Goal: Task Accomplishment & Management: Manage account settings

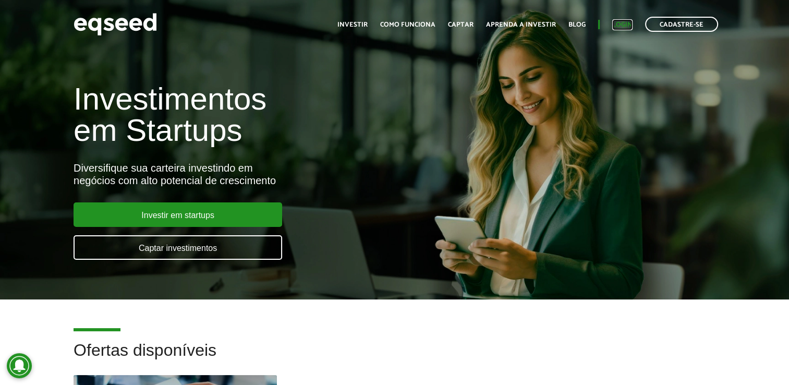
click at [613, 24] on link "Login" at bounding box center [622, 24] width 20 height 7
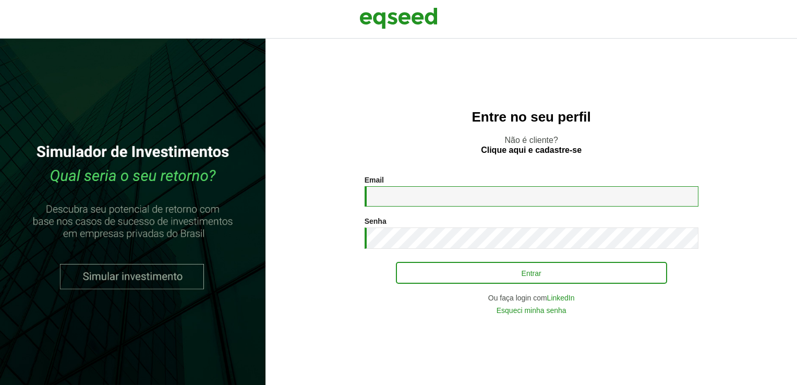
type input "**********"
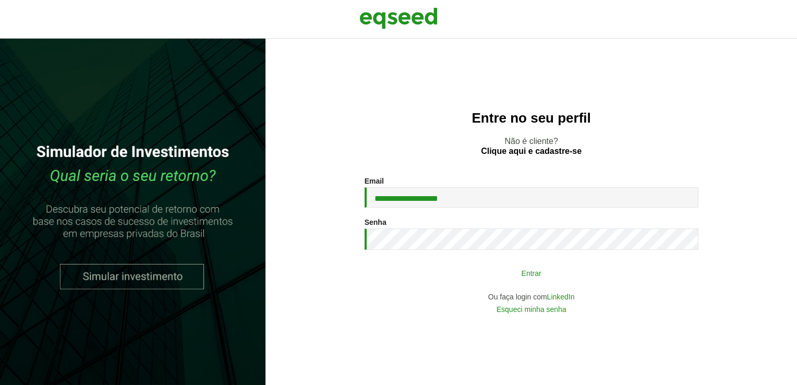
click at [479, 272] on button "Entrar" at bounding box center [531, 273] width 271 height 20
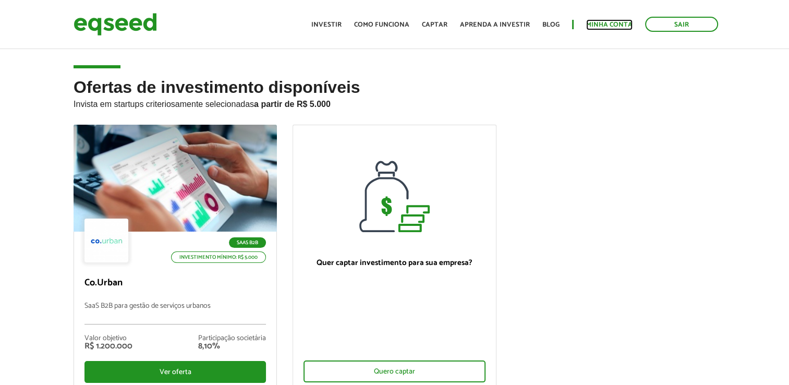
click at [608, 21] on link "Minha conta" at bounding box center [609, 24] width 46 height 7
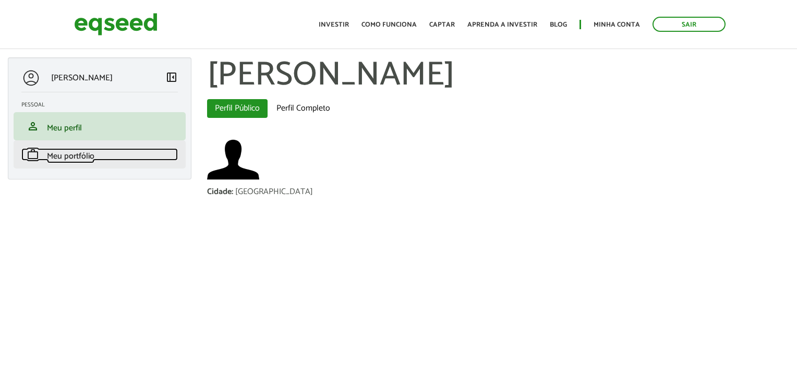
click at [88, 158] on span "Meu portfólio" at bounding box center [70, 156] width 47 height 14
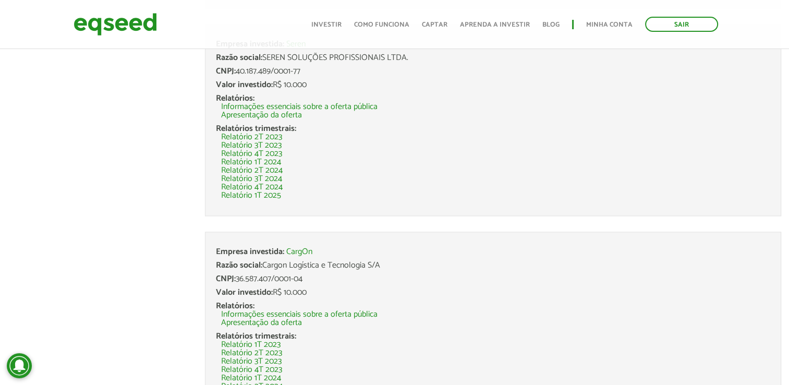
scroll to position [1607, 0]
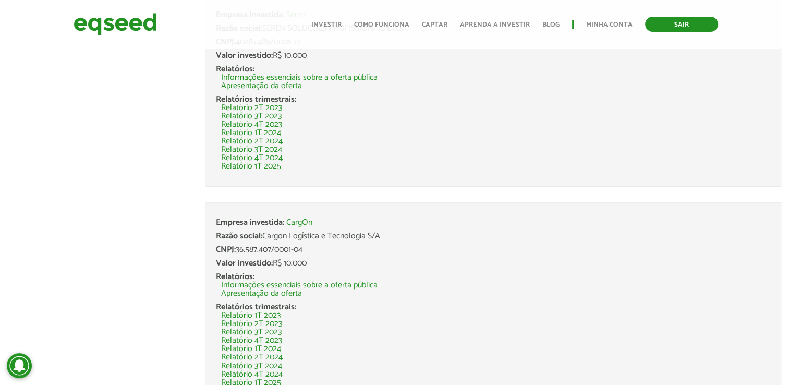
click at [680, 19] on link "Sair" at bounding box center [681, 24] width 73 height 15
